Goal: Find specific page/section

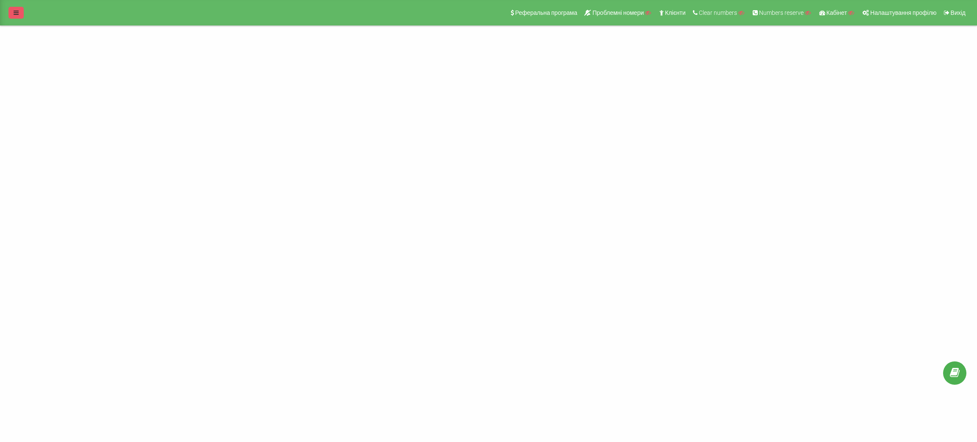
click at [12, 13] on link at bounding box center [15, 13] width 15 height 12
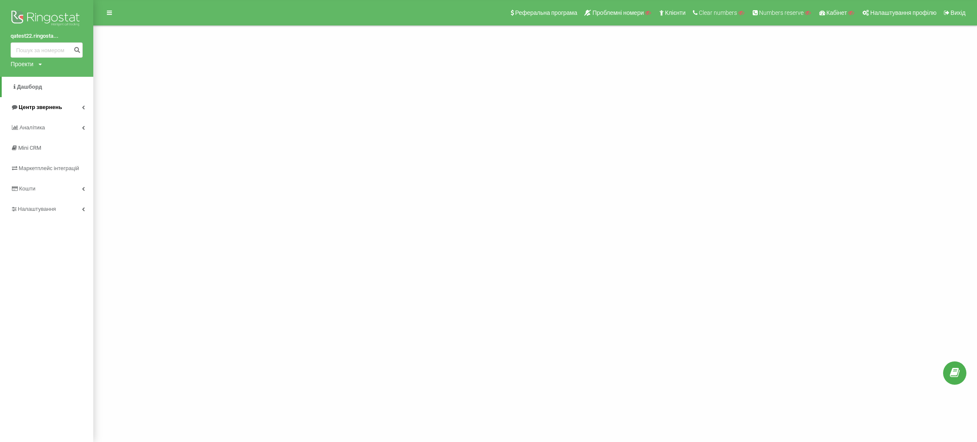
click at [82, 114] on link "Центр звернень" at bounding box center [46, 107] width 93 height 20
click at [82, 114] on link "Центр звернень" at bounding box center [48, 107] width 92 height 20
click at [77, 122] on link "Аналiтика" at bounding box center [46, 127] width 93 height 20
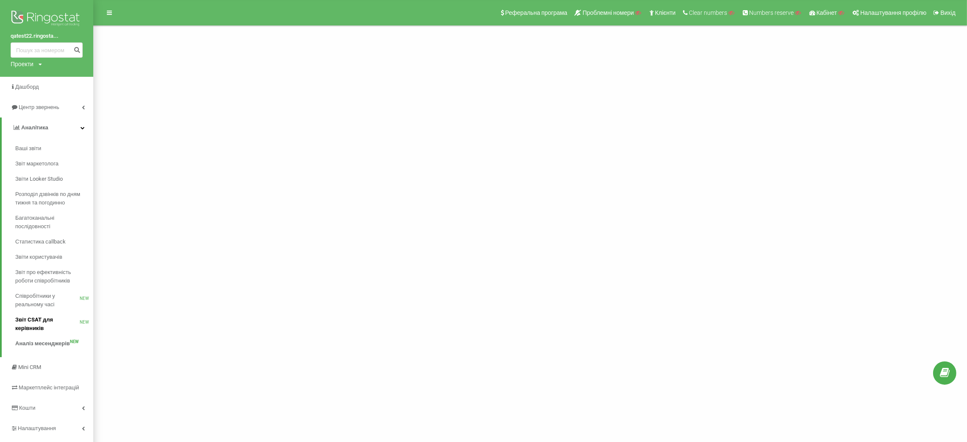
click at [46, 212] on span "Звіт CSAT для керівників" at bounding box center [47, 323] width 64 height 17
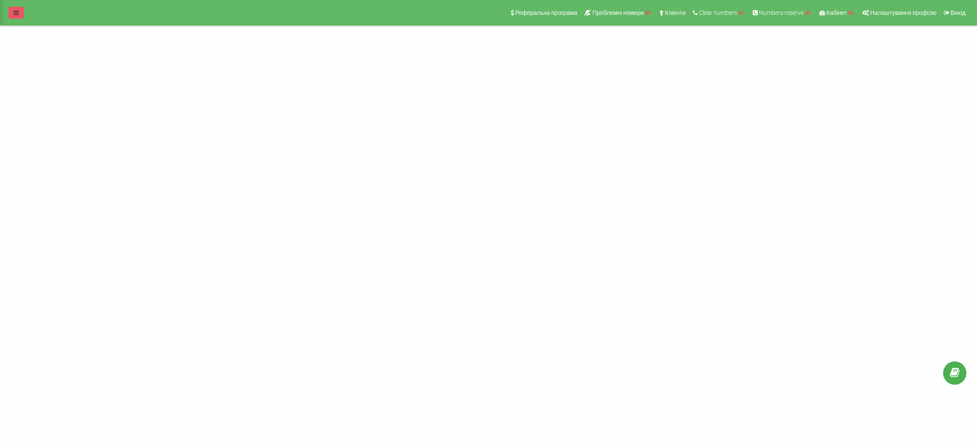
click at [15, 16] on link at bounding box center [15, 13] width 15 height 12
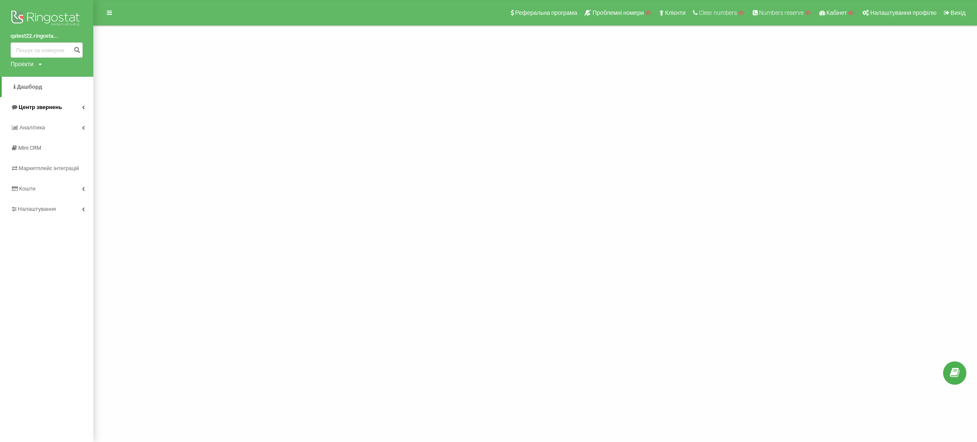
click at [74, 109] on link "Центр звернень" at bounding box center [46, 107] width 93 height 20
click at [45, 209] on span "Аналiтика" at bounding box center [32, 206] width 27 height 6
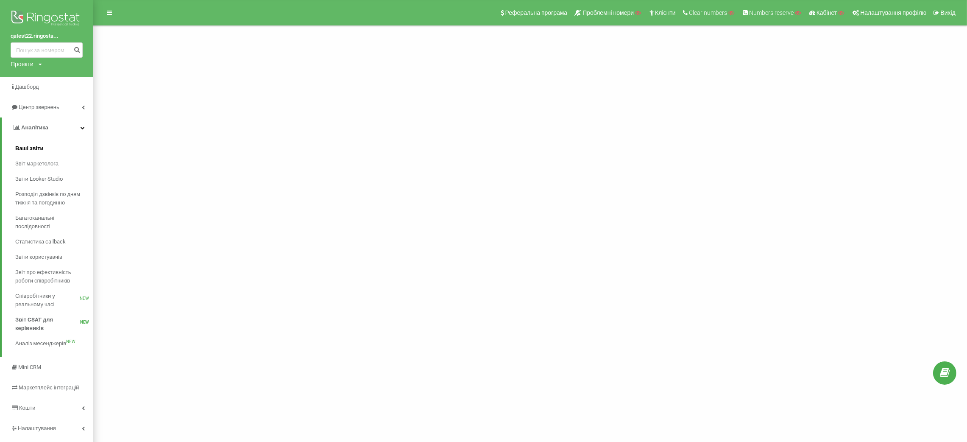
click at [39, 145] on span "Ваші звіти" at bounding box center [29, 148] width 28 height 8
